Goal: Task Accomplishment & Management: Use online tool/utility

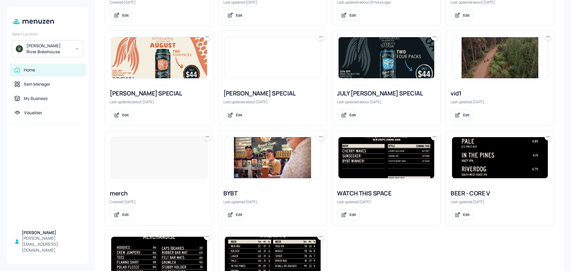
scroll to position [297, 0]
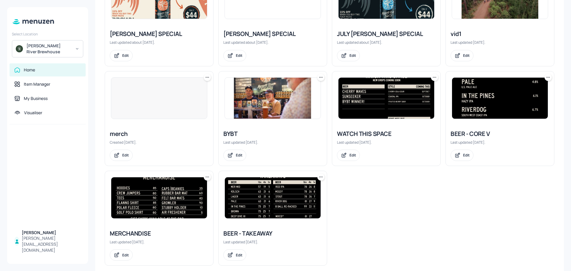
click at [378, 112] on img at bounding box center [386, 98] width 96 height 41
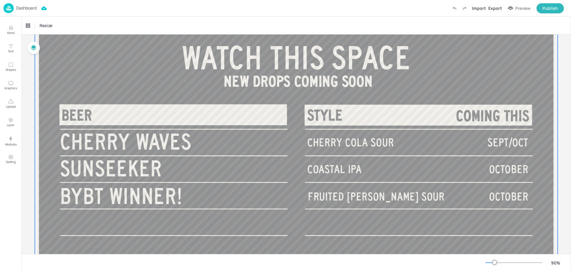
scroll to position [30, 0]
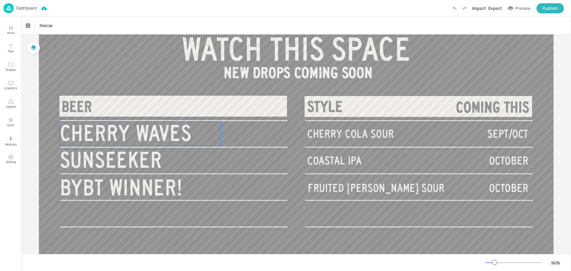
click at [172, 135] on span "CHERRY WAVES" at bounding box center [126, 133] width 132 height 24
click at [172, 136] on span "CHERRY WAVES" at bounding box center [126, 133] width 132 height 24
click at [186, 136] on span "CHERRY WAVES" at bounding box center [126, 133] width 132 height 24
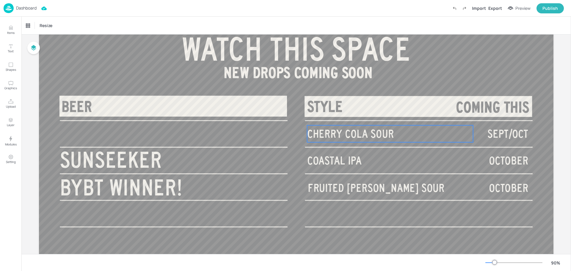
click at [378, 134] on span "CHERRY COLA SOUR" at bounding box center [350, 134] width 87 height 12
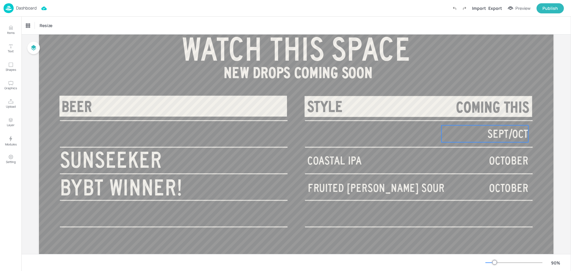
click at [490, 128] on span "SEPT/OCT" at bounding box center [507, 134] width 41 height 12
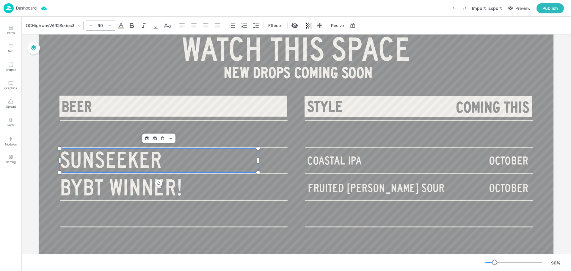
click at [150, 157] on span "SUNSEEKER" at bounding box center [111, 160] width 102 height 24
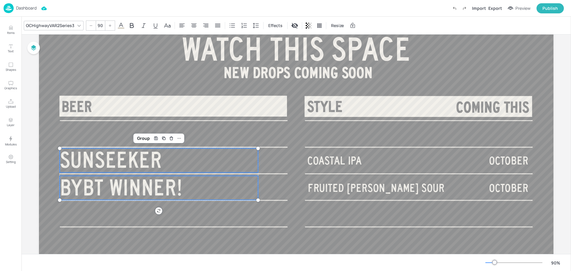
click at [155, 189] on span "BYBT WINNER!" at bounding box center [121, 187] width 123 height 24
type input "--"
click at [343, 161] on span "COASTAL IPA" at bounding box center [334, 160] width 54 height 12
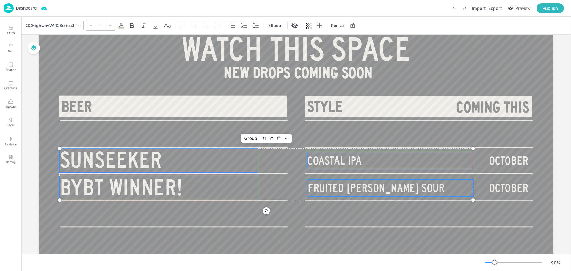
click at [345, 183] on span "FRUITED [PERSON_NAME] SOUR" at bounding box center [376, 188] width 137 height 12
click at [523, 162] on span "OCTOBER" at bounding box center [508, 160] width 39 height 12
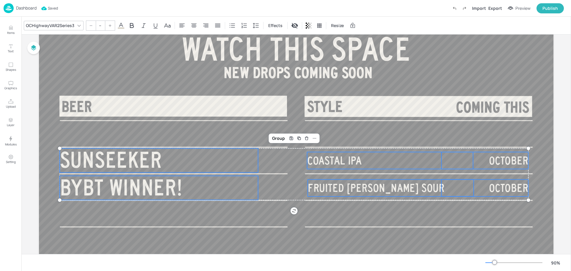
click at [516, 187] on span "OCTOBER" at bounding box center [508, 188] width 39 height 12
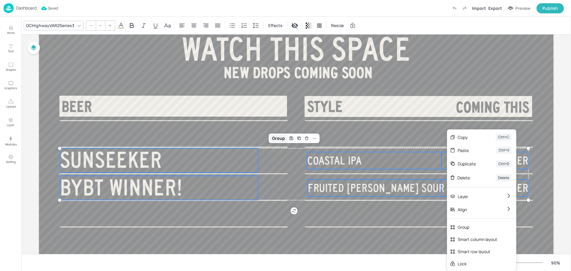
click at [275, 141] on div "Group" at bounding box center [279, 138] width 18 height 8
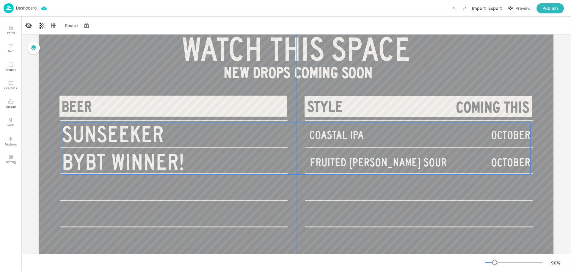
drag, startPoint x: 231, startPoint y: 166, endPoint x: 233, endPoint y: 140, distance: 25.6
click at [233, 140] on p "SUNSEEKER" at bounding box center [161, 135] width 198 height 24
click at [556, 12] on button "Publish" at bounding box center [550, 8] width 27 height 10
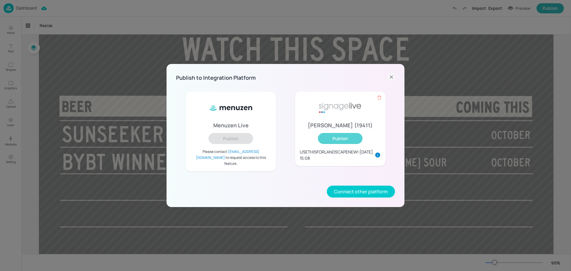
click at [352, 144] on button "Publish" at bounding box center [340, 138] width 45 height 11
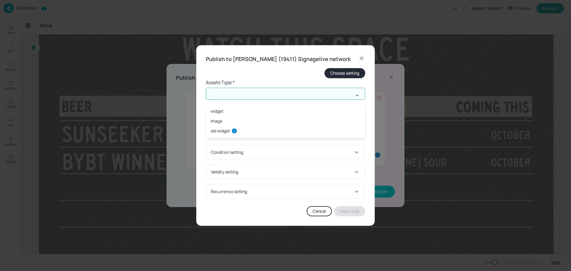
click at [299, 100] on input "text" at bounding box center [280, 94] width 148 height 12
click at [298, 112] on li "widget" at bounding box center [285, 111] width 159 height 10
type input "widget"
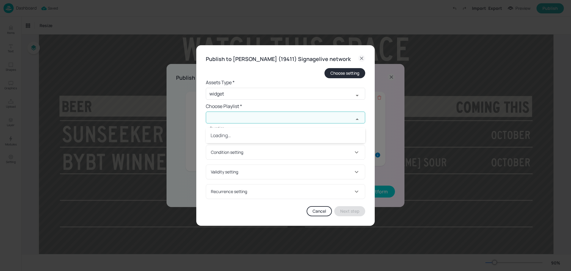
click at [300, 123] on input "text" at bounding box center [280, 118] width 148 height 12
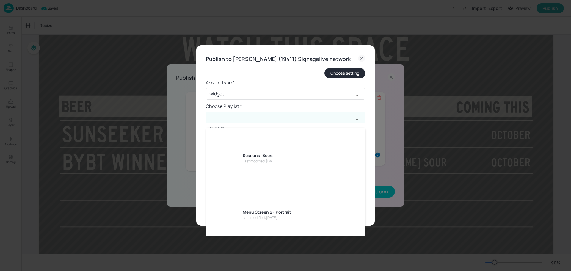
click at [292, 247] on div "USETHISFORLANDSCAPENEW!" at bounding box center [273, 250] width 60 height 6
type input "USETHISFORLANDSCAPENEW!"
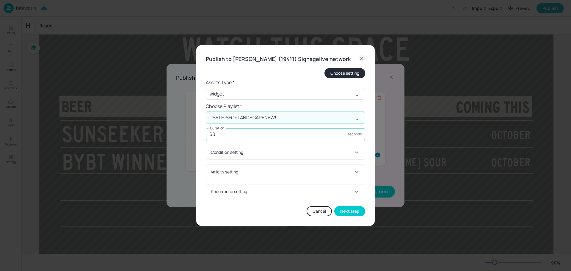
click at [303, 138] on input "60" at bounding box center [277, 134] width 142 height 12
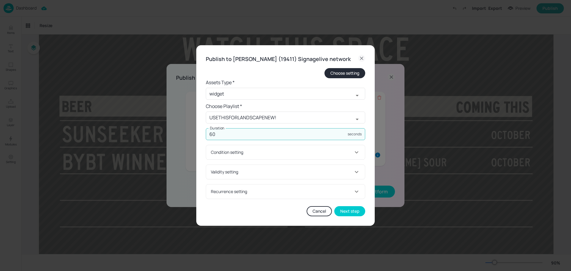
click at [303, 138] on input "60" at bounding box center [277, 134] width 142 height 12
type input "20"
click at [345, 214] on button "Next step" at bounding box center [349, 211] width 31 height 10
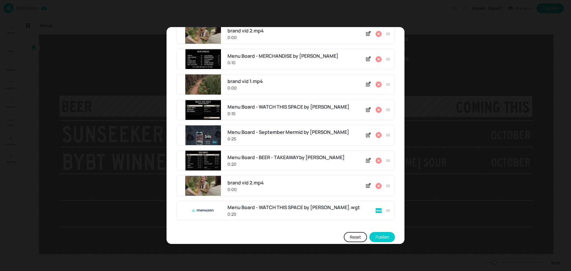
scroll to position [186, 0]
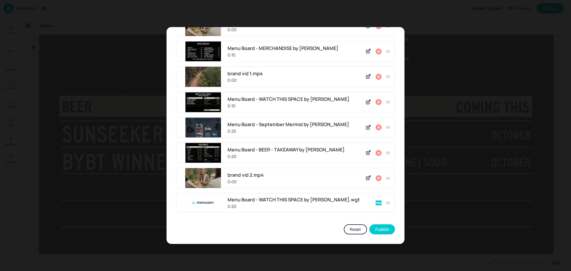
drag, startPoint x: 349, startPoint y: 202, endPoint x: 349, endPoint y: 194, distance: 8.3
click at [349, 194] on div "Menu Board - WATCH THIS SPACE by [PERSON_NAME].wgt 0:20" at bounding box center [285, 202] width 219 height 19
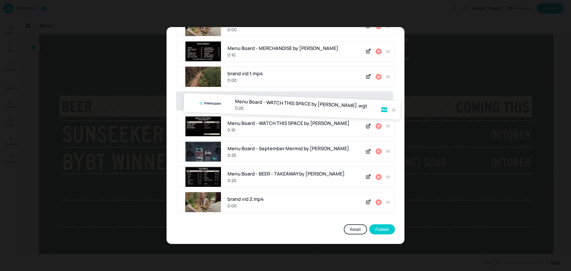
drag, startPoint x: 386, startPoint y: 205, endPoint x: 394, endPoint y: 107, distance: 98.1
click at [394, 107] on div "Update USETHISFORLANDSCAPENEW! Playlist Menu Board - WATCH THIS SPACE by Menuze…" at bounding box center [286, 42] width 238 height 403
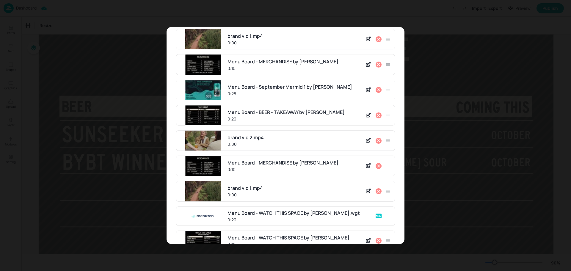
scroll to position [67, 0]
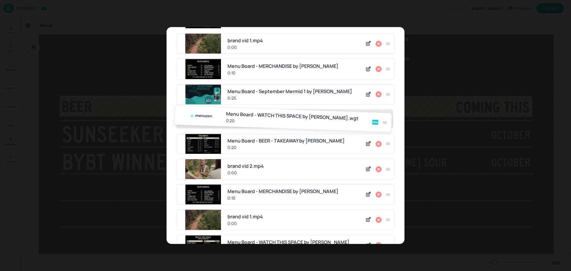
drag, startPoint x: 387, startPoint y: 221, endPoint x: 386, endPoint y: 117, distance: 103.8
click at [386, 117] on div "Menu Board - WATCH THIS SPACE by Menuzen 0:10 Menu Board - BEER - TAKEAWAY by M…" at bounding box center [285, 159] width 219 height 353
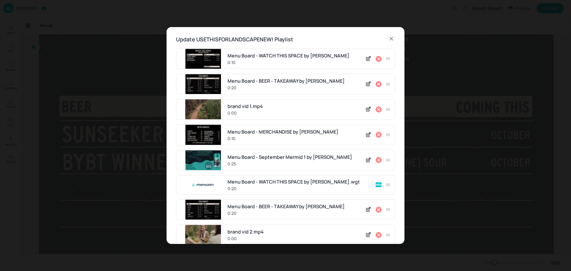
scroll to position [0, 0]
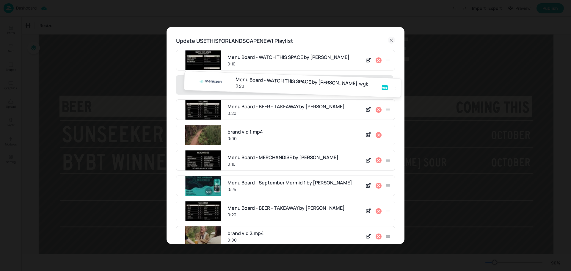
drag, startPoint x: 388, startPoint y: 186, endPoint x: 394, endPoint y: 79, distance: 107.0
click at [394, 79] on div "Update USETHISFORLANDSCAPENEW! Playlist Menu Board - WATCH THIS SPACE by Menuze…" at bounding box center [286, 228] width 238 height 403
click at [376, 61] on icon at bounding box center [378, 60] width 7 height 7
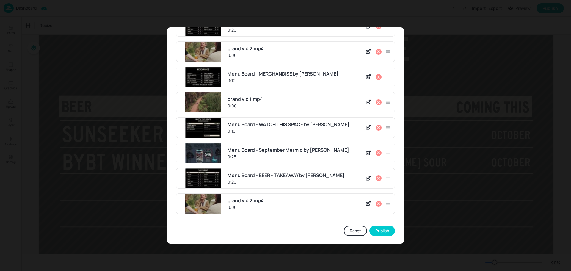
scroll to position [161, 0]
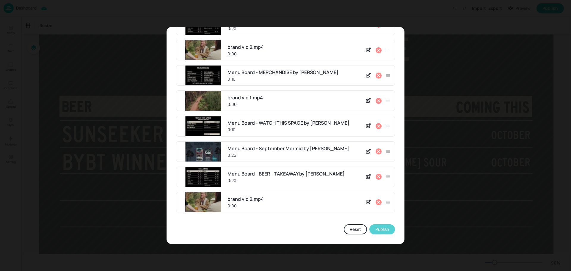
click at [382, 229] on button "Publish" at bounding box center [382, 229] width 26 height 10
